Goal: Entertainment & Leisure: Browse casually

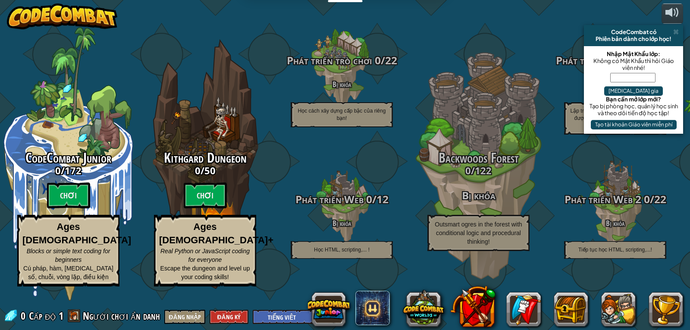
select select "vi"
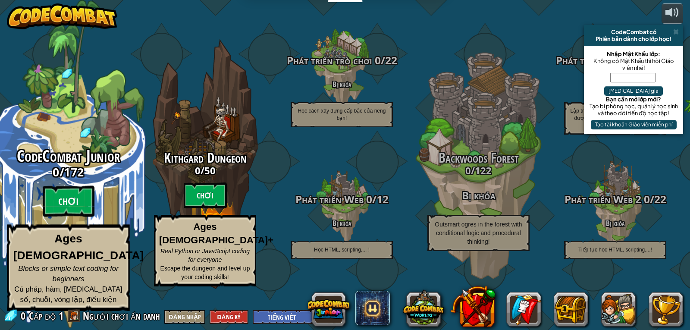
click at [81, 217] on btn "Chơi" at bounding box center [69, 201] width 52 height 31
select select "vi"
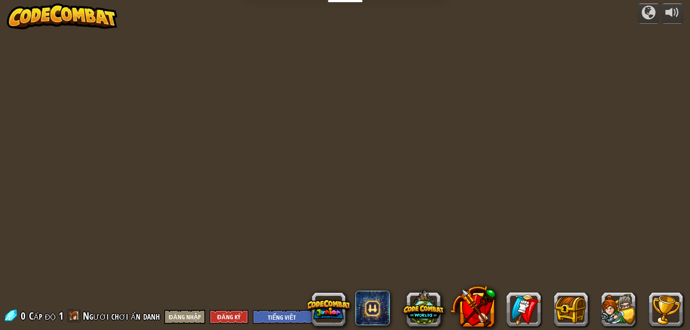
select select "vi"
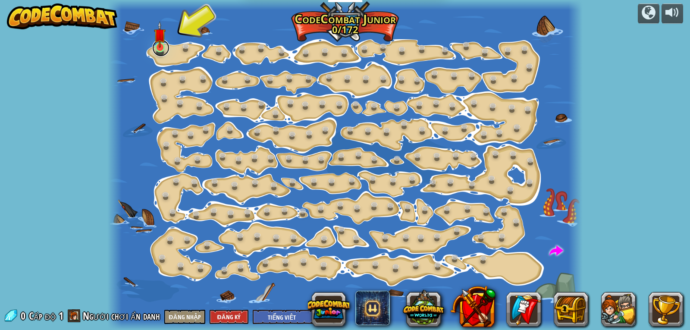
click at [160, 54] on link at bounding box center [160, 47] width 17 height 17
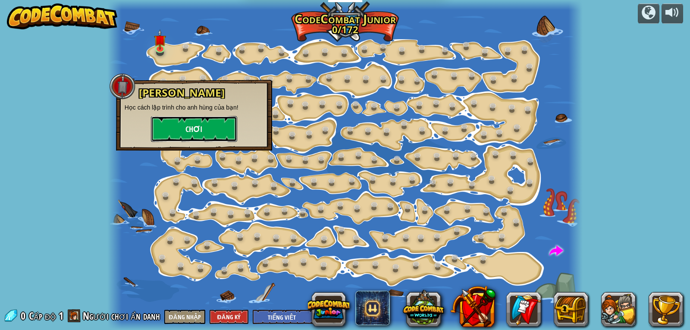
click at [184, 125] on button "Chơi" at bounding box center [194, 129] width 86 height 26
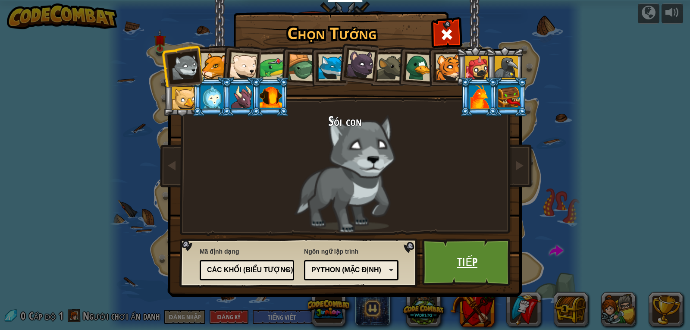
click at [441, 249] on link "Tiếp" at bounding box center [467, 261] width 90 height 47
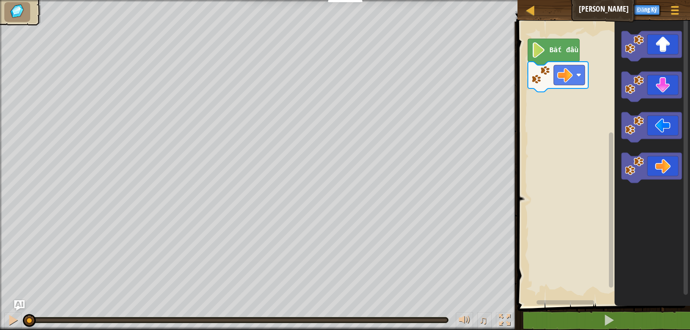
select select "vi"
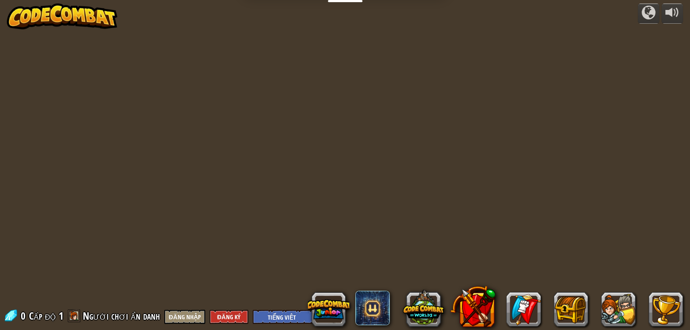
select select "vi"
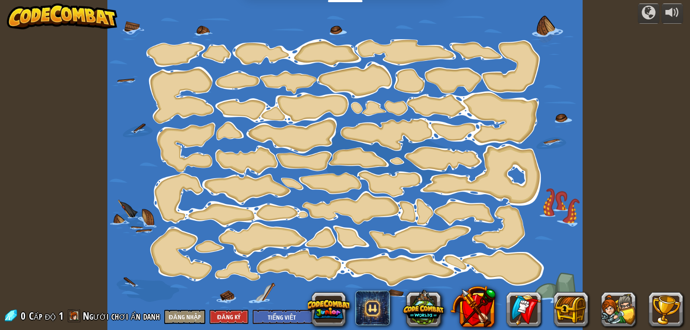
select select "vi"
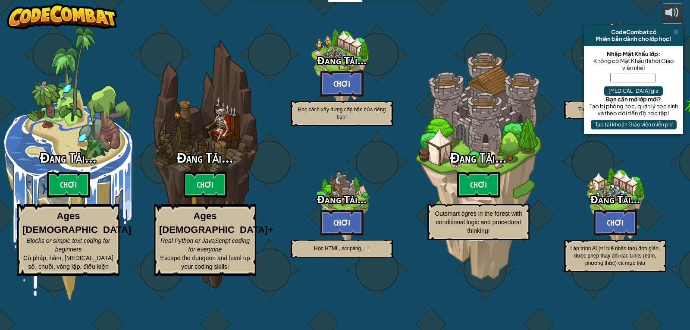
select select "vi"
